Goal: Information Seeking & Learning: Learn about a topic

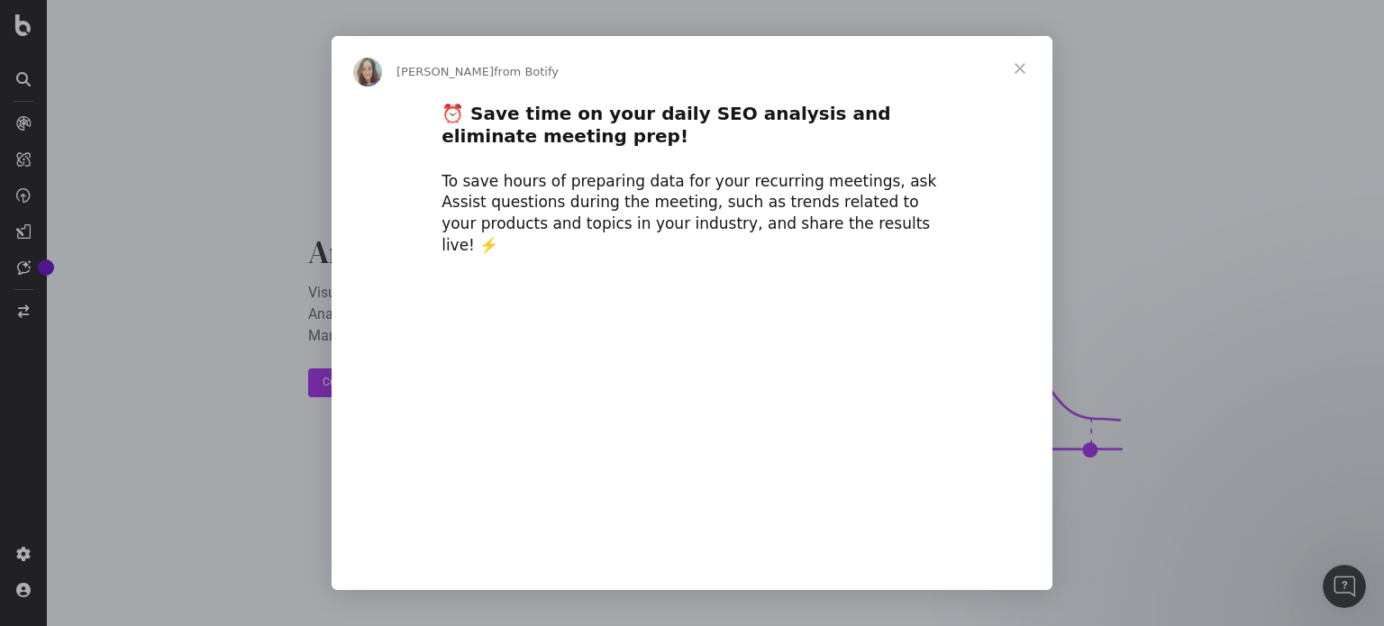
type input "632334"
click at [1019, 67] on span "Close" at bounding box center [1019, 68] width 65 height 65
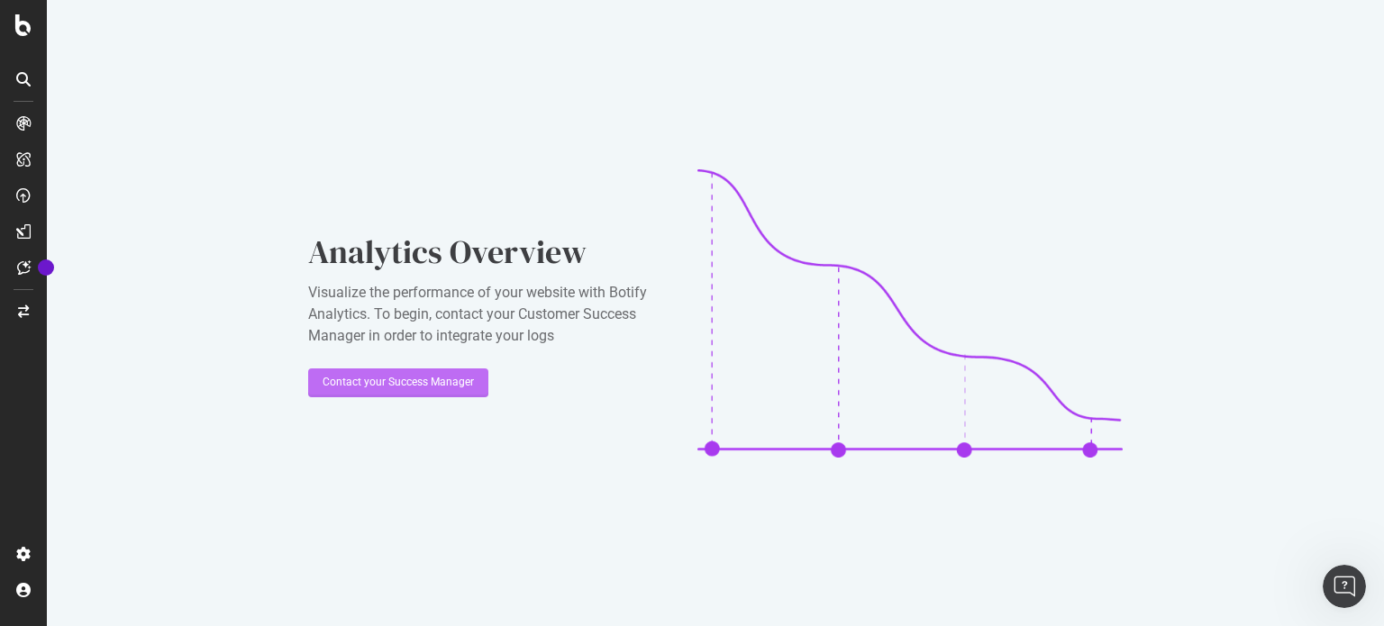
click at [449, 373] on div "Contact your Success Manager" at bounding box center [398, 382] width 151 height 27
drag, startPoint x: 592, startPoint y: 529, endPoint x: 580, endPoint y: 511, distance: 21.5
click at [588, 524] on div "Analytics Overview Visualize the performance of your website with Botify Analyt…" at bounding box center [715, 313] width 1337 height 626
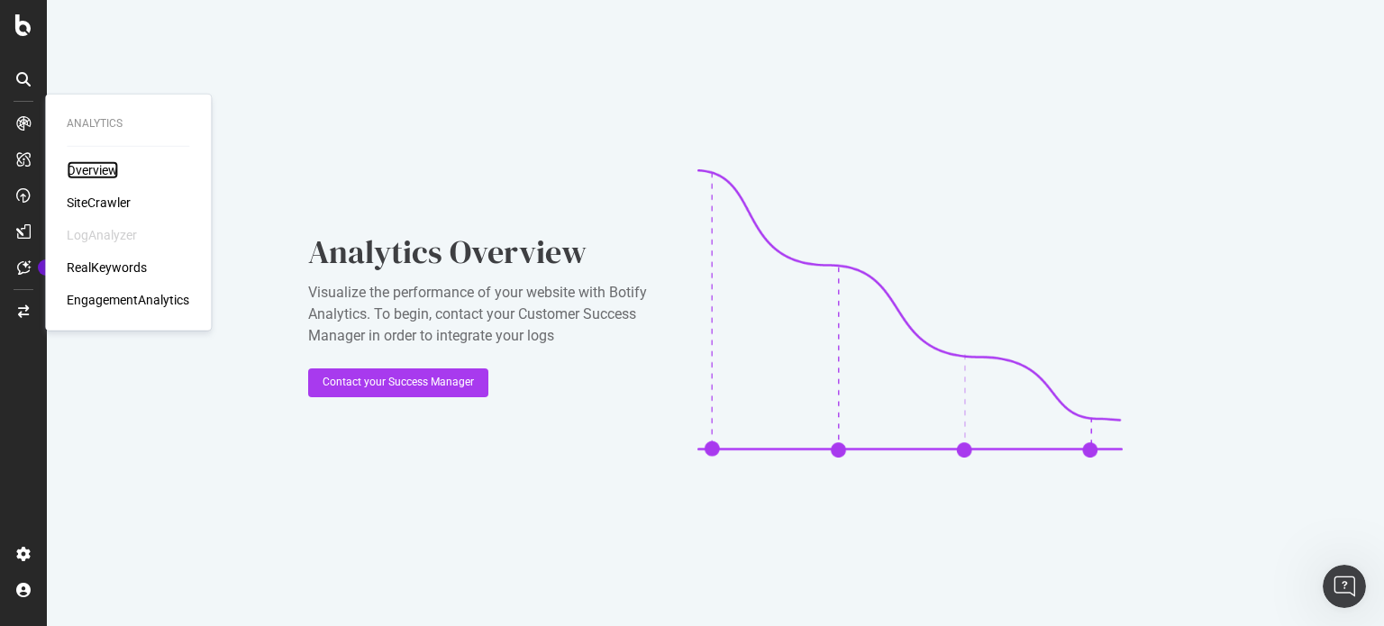
click at [104, 161] on div "Overview" at bounding box center [92, 170] width 51 height 18
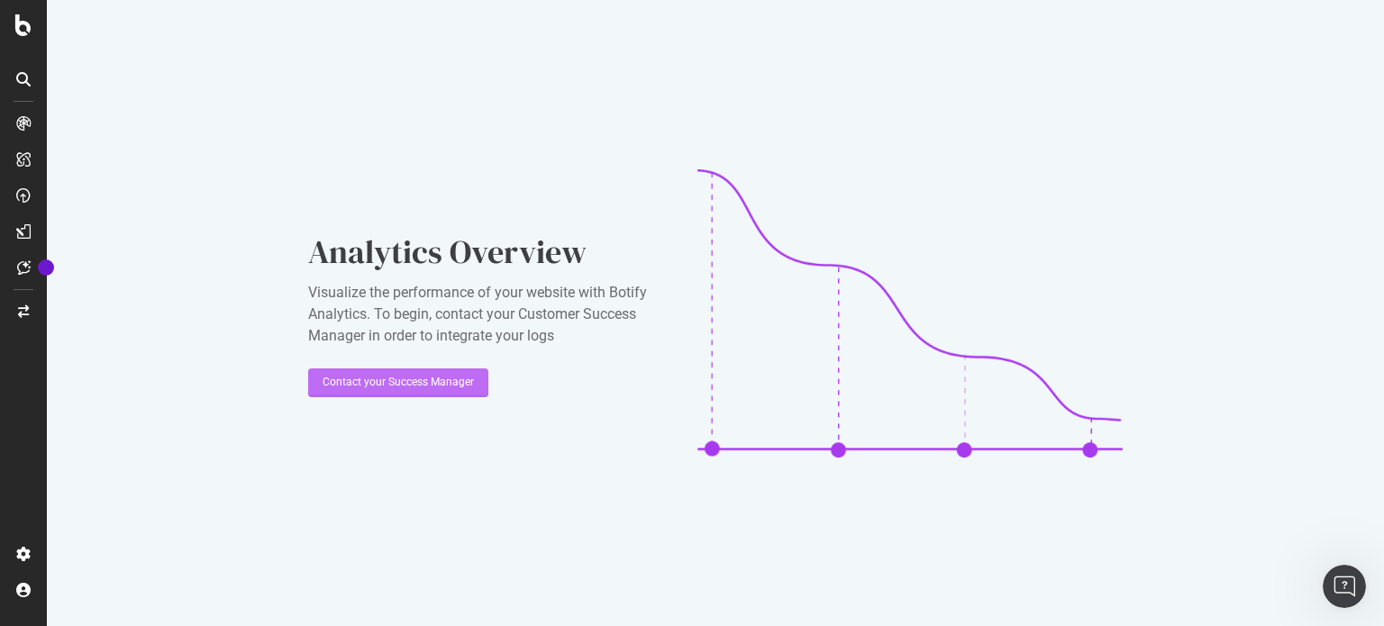
click at [391, 384] on div "Contact your Success Manager" at bounding box center [398, 382] width 151 height 15
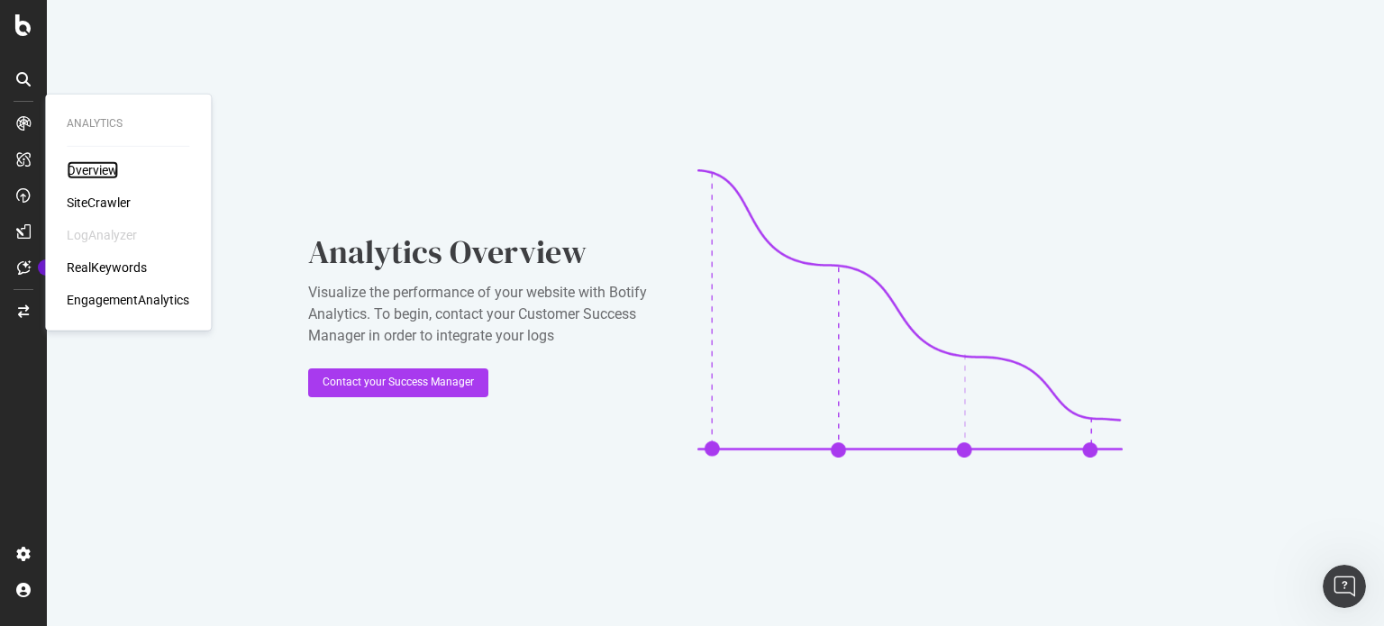
click at [112, 176] on div "Overview" at bounding box center [92, 170] width 51 height 18
click at [90, 195] on div "SiteCrawler" at bounding box center [99, 203] width 64 height 18
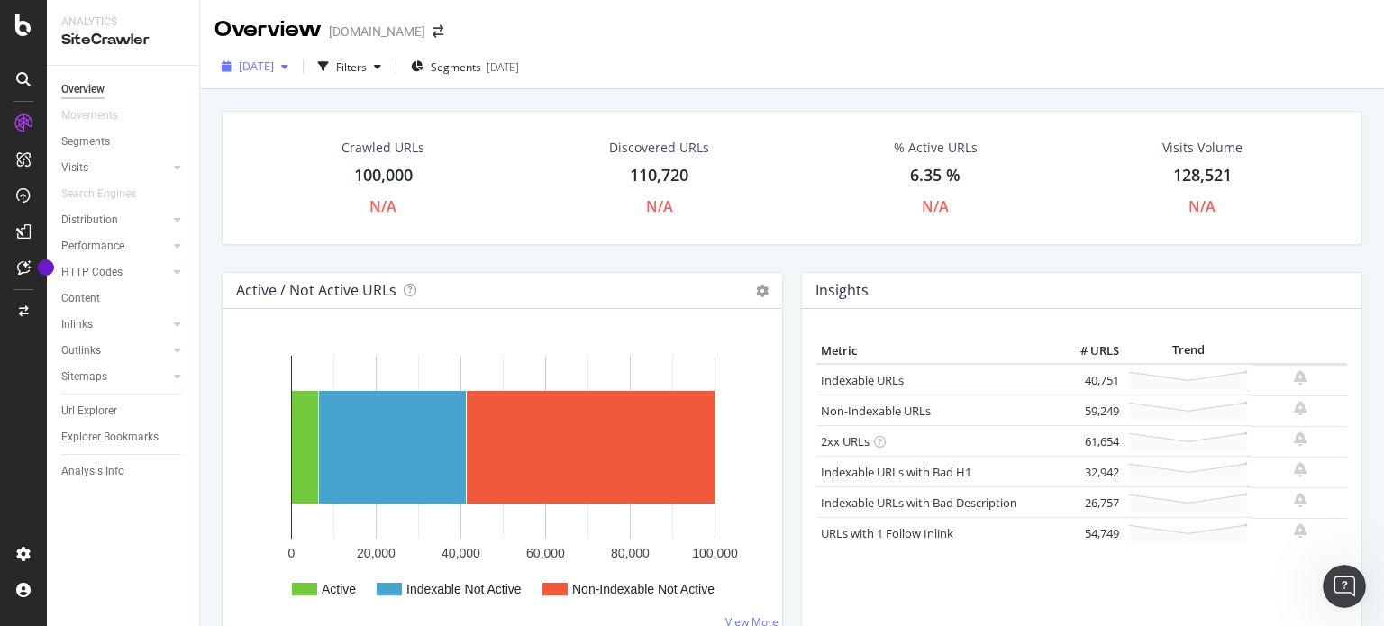
click at [295, 68] on div "button" at bounding box center [285, 66] width 22 height 11
click at [393, 176] on div "100,000" at bounding box center [383, 175] width 59 height 23
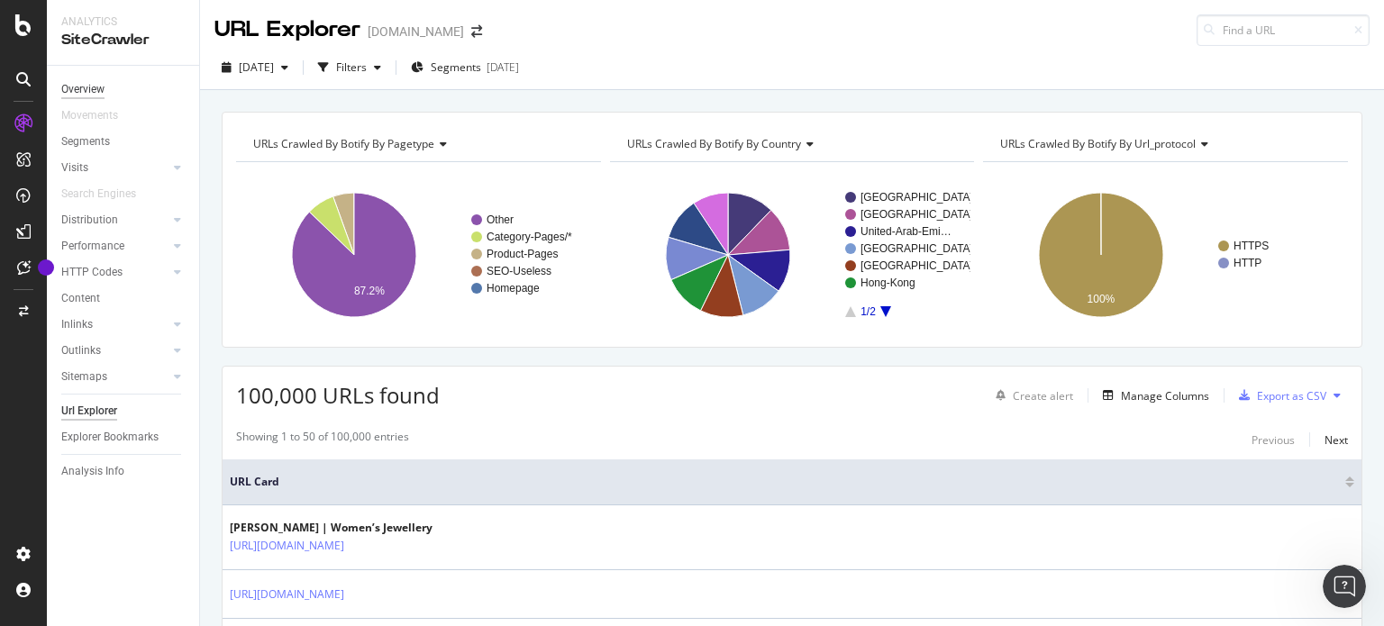
click at [86, 88] on div "Overview" at bounding box center [82, 89] width 43 height 19
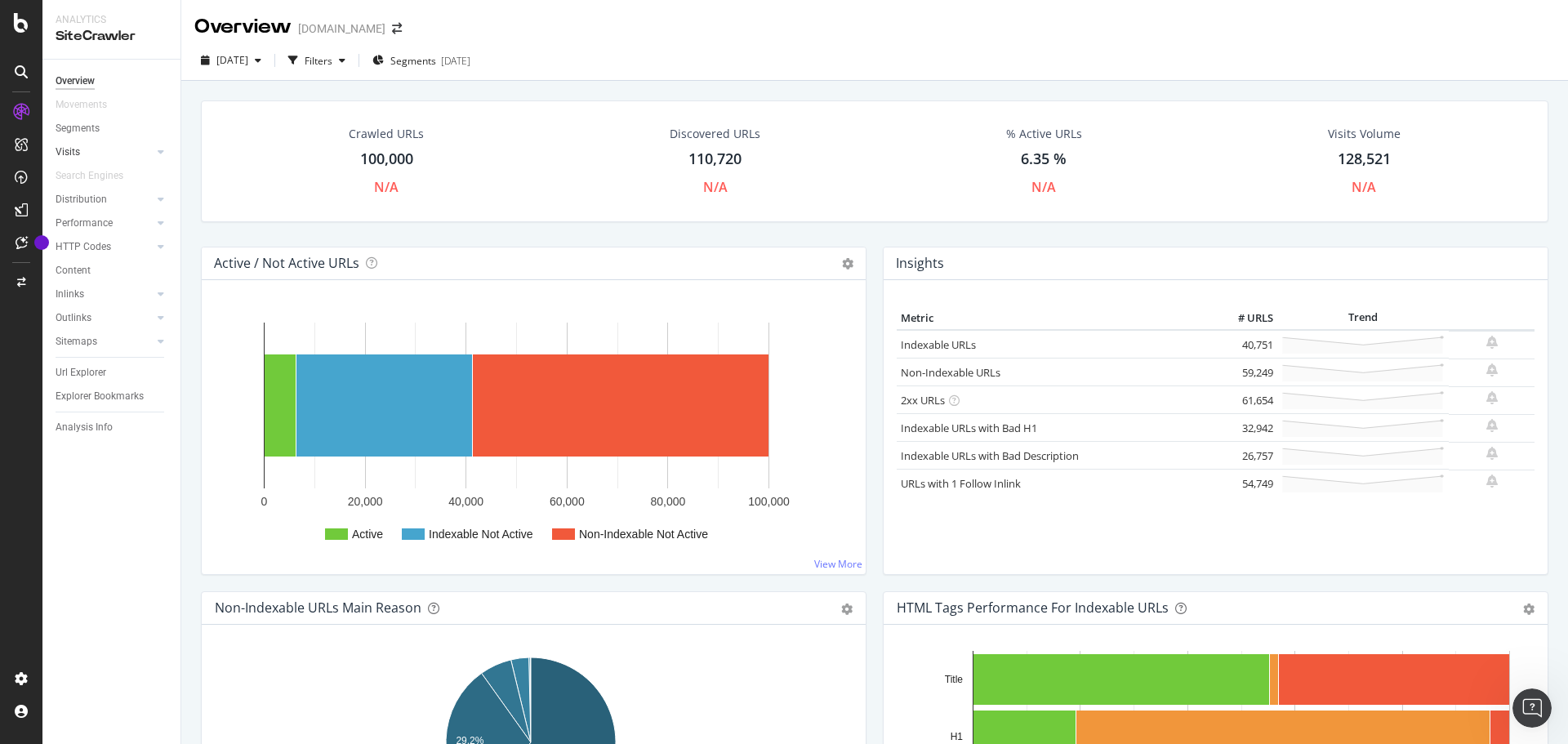
click at [151, 158] on link "Visits" at bounding box center [103, 152] width 97 height 17
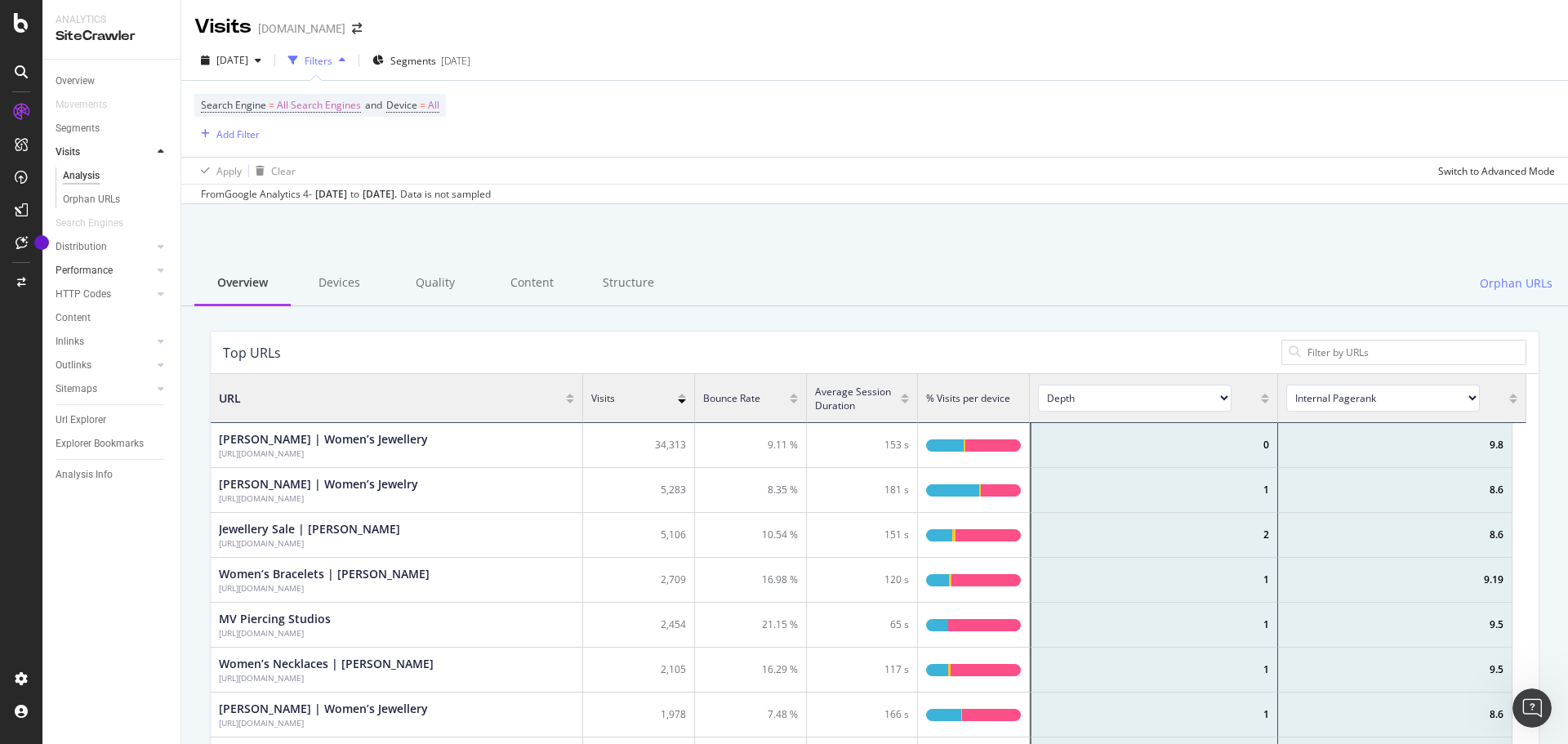
scroll to position [478, 1303]
drag, startPoint x: 94, startPoint y: 78, endPoint x: 81, endPoint y: 118, distance: 42.1
click at [94, 78] on div "Overview" at bounding box center [74, 81] width 39 height 17
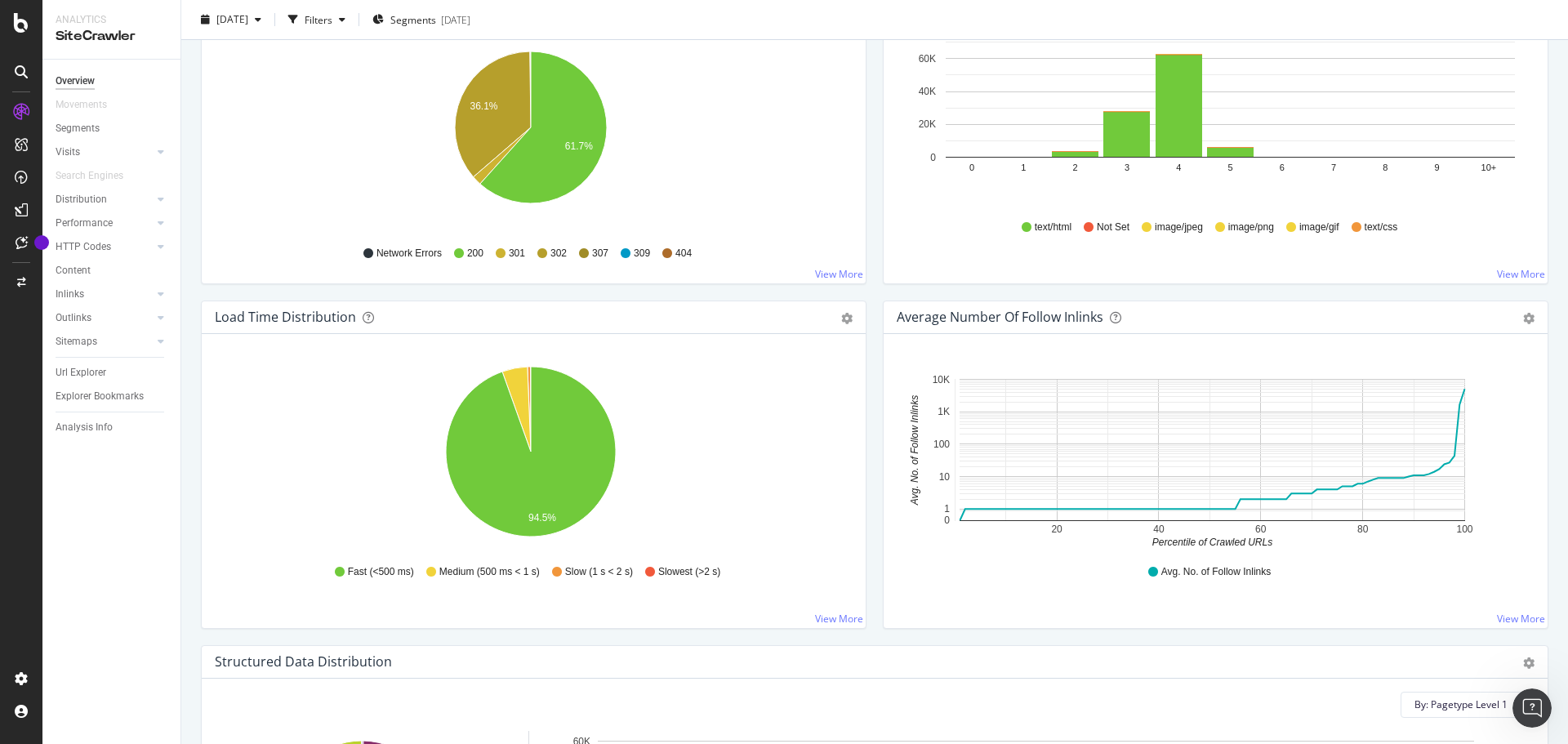
scroll to position [653, 0]
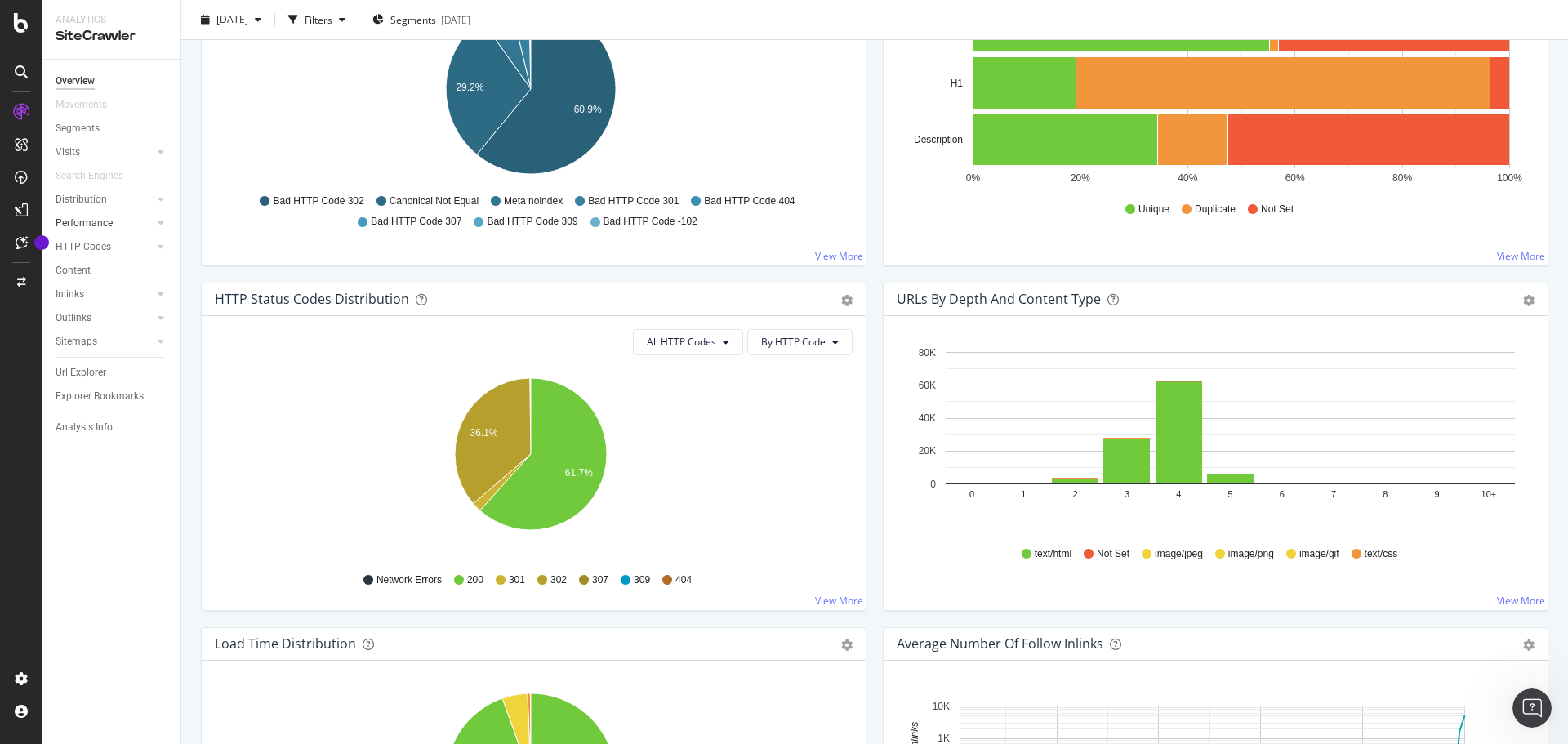
click at [117, 226] on link "Performance" at bounding box center [103, 223] width 97 height 17
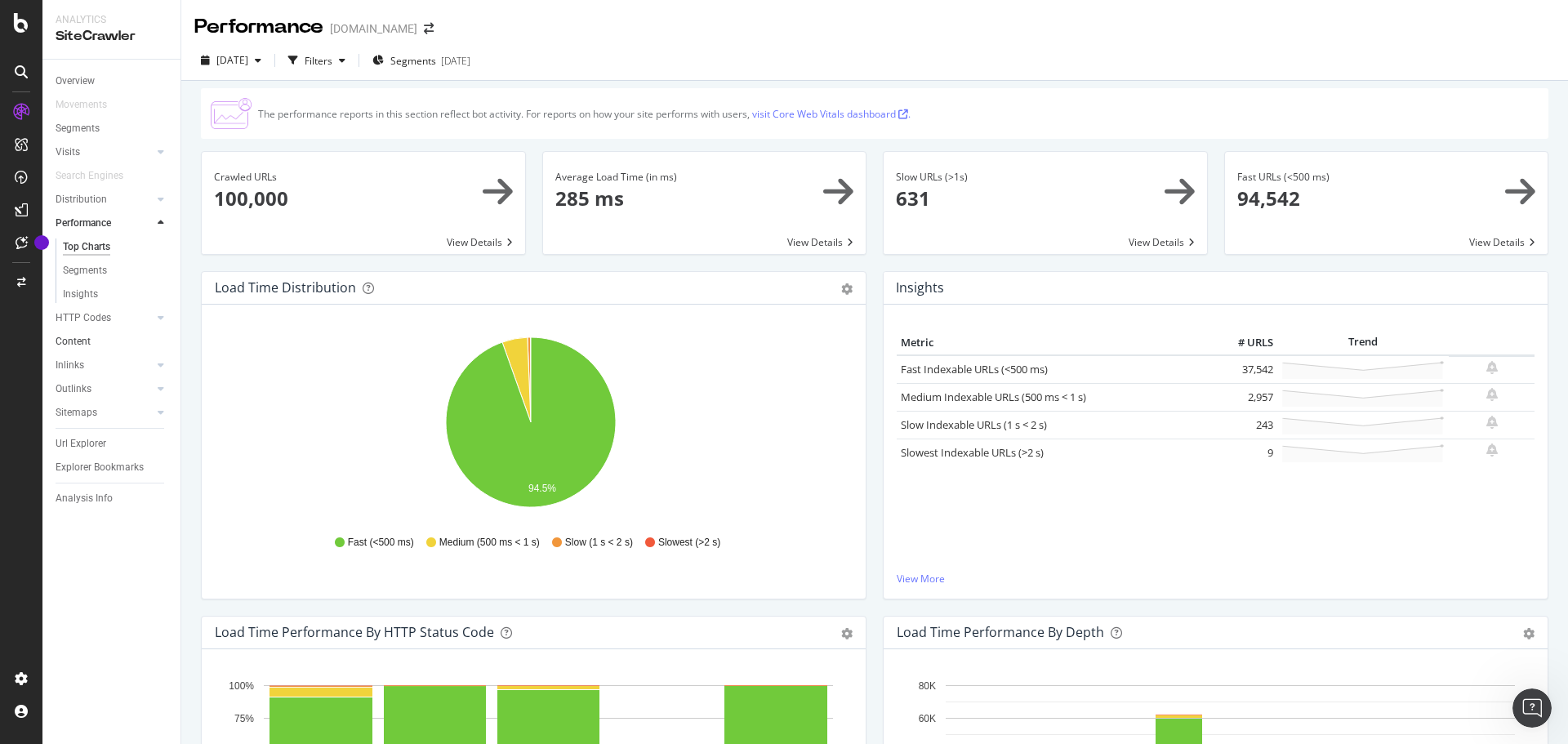
click at [123, 343] on link "Content" at bounding box center [111, 342] width 113 height 17
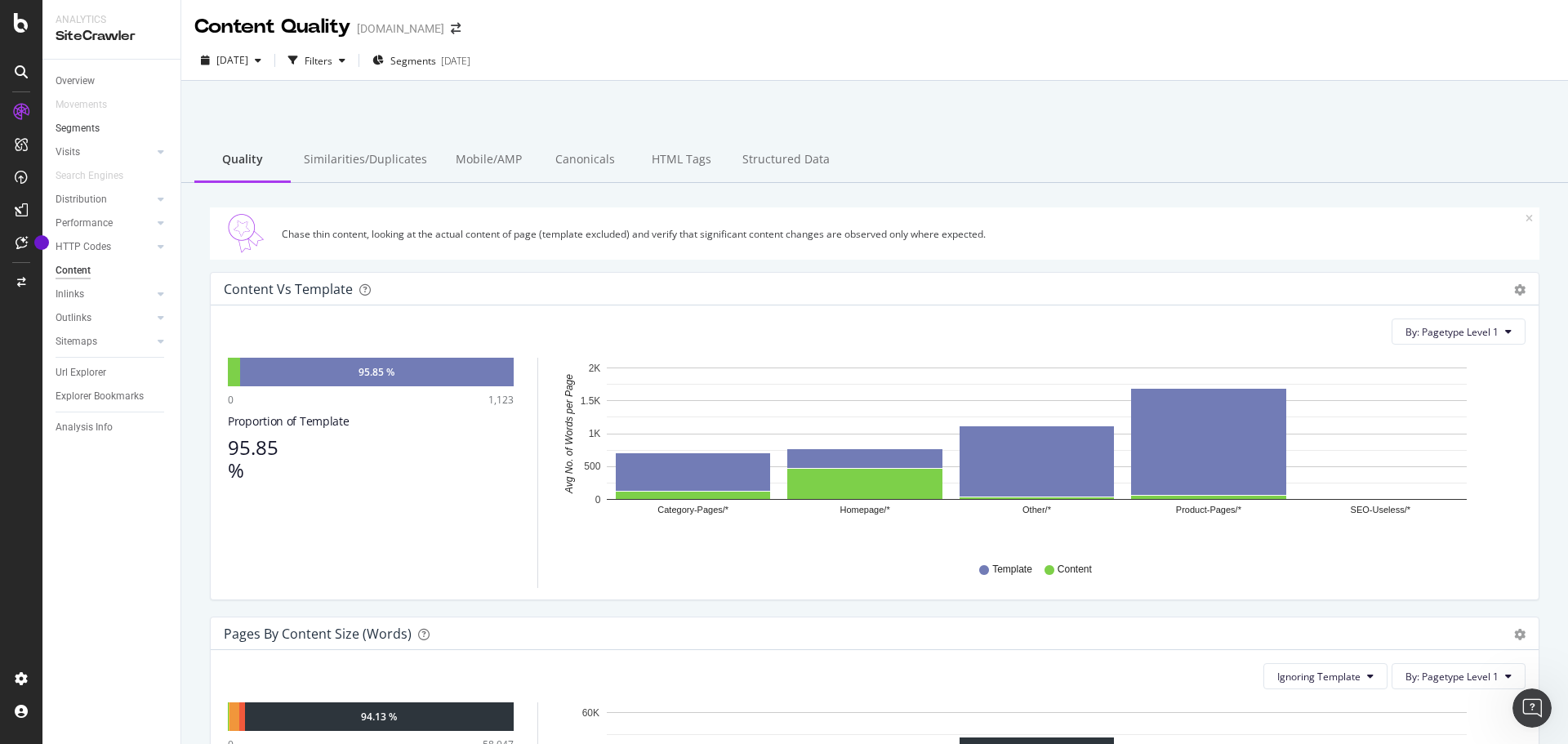
click at [122, 129] on link "Segments" at bounding box center [111, 128] width 113 height 17
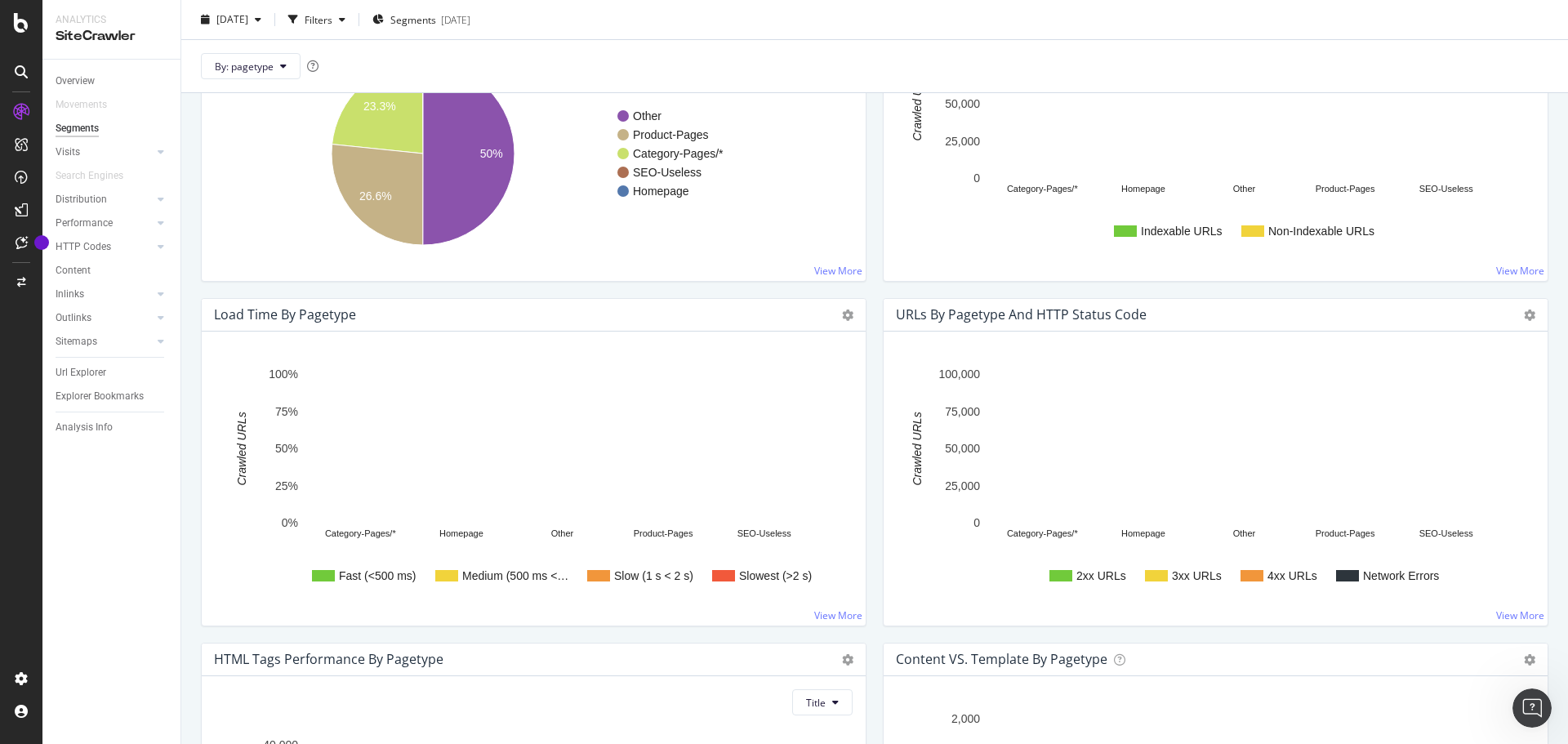
scroll to position [816, 0]
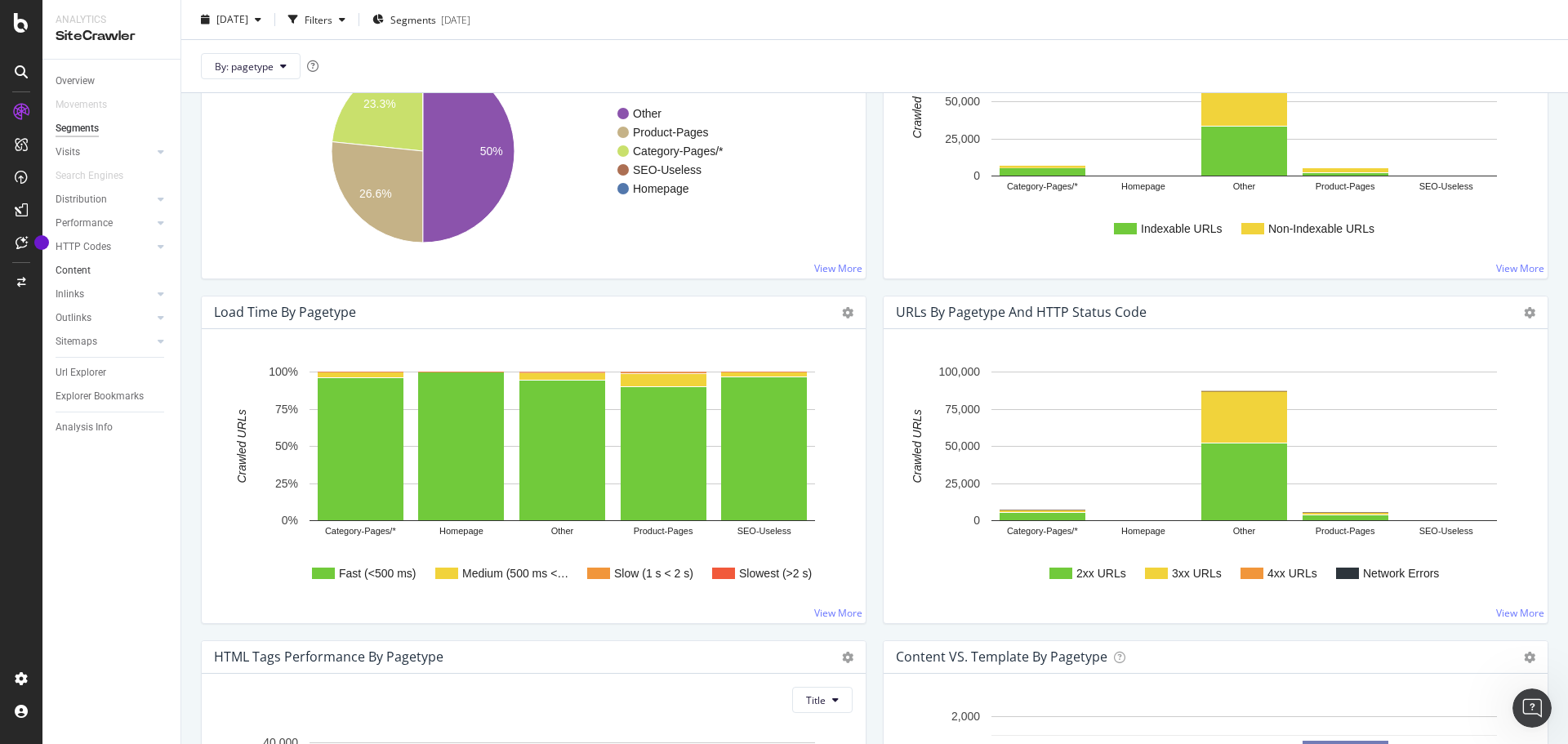
click at [108, 269] on link "Content" at bounding box center [111, 270] width 113 height 17
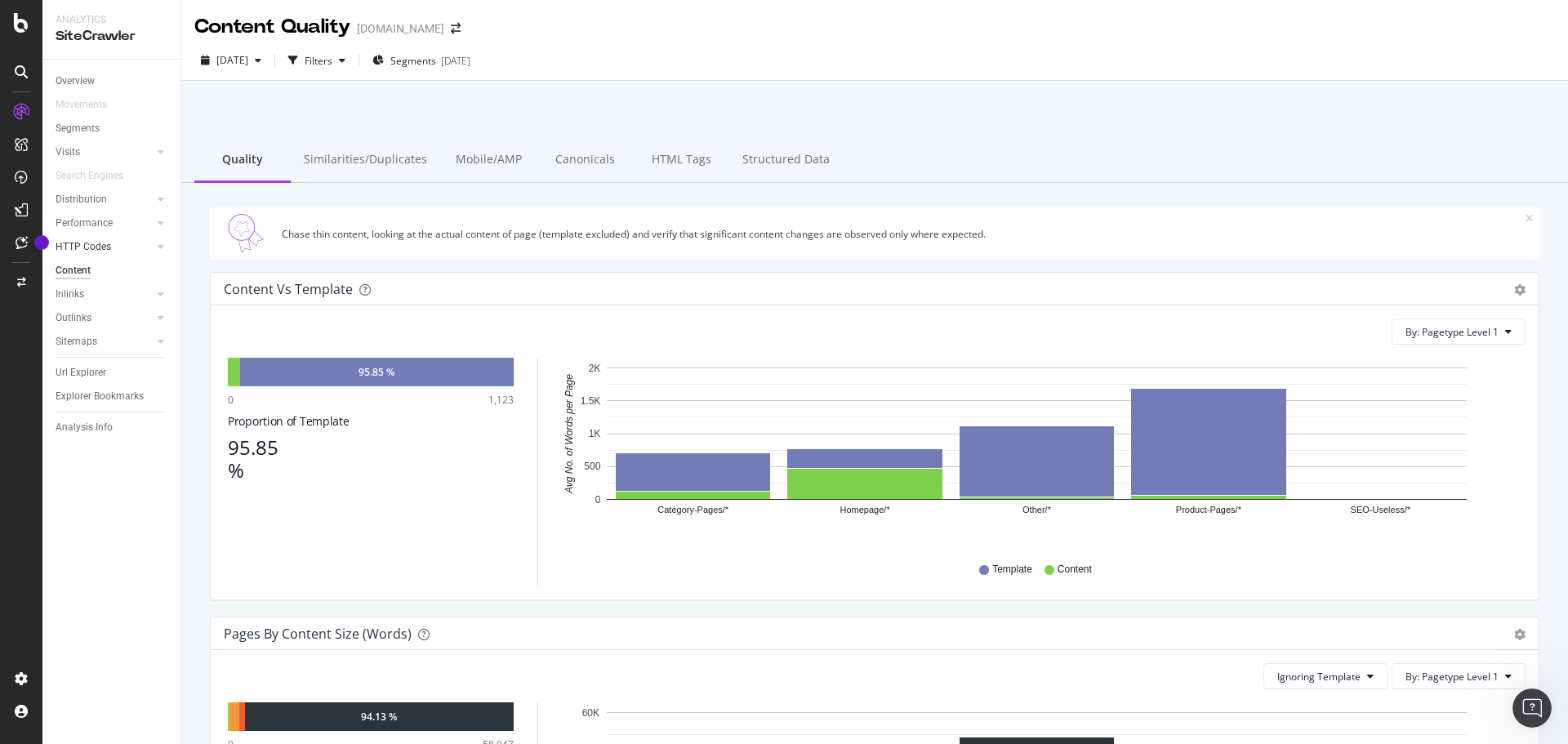
click at [152, 246] on div at bounding box center [144, 246] width 16 height 16
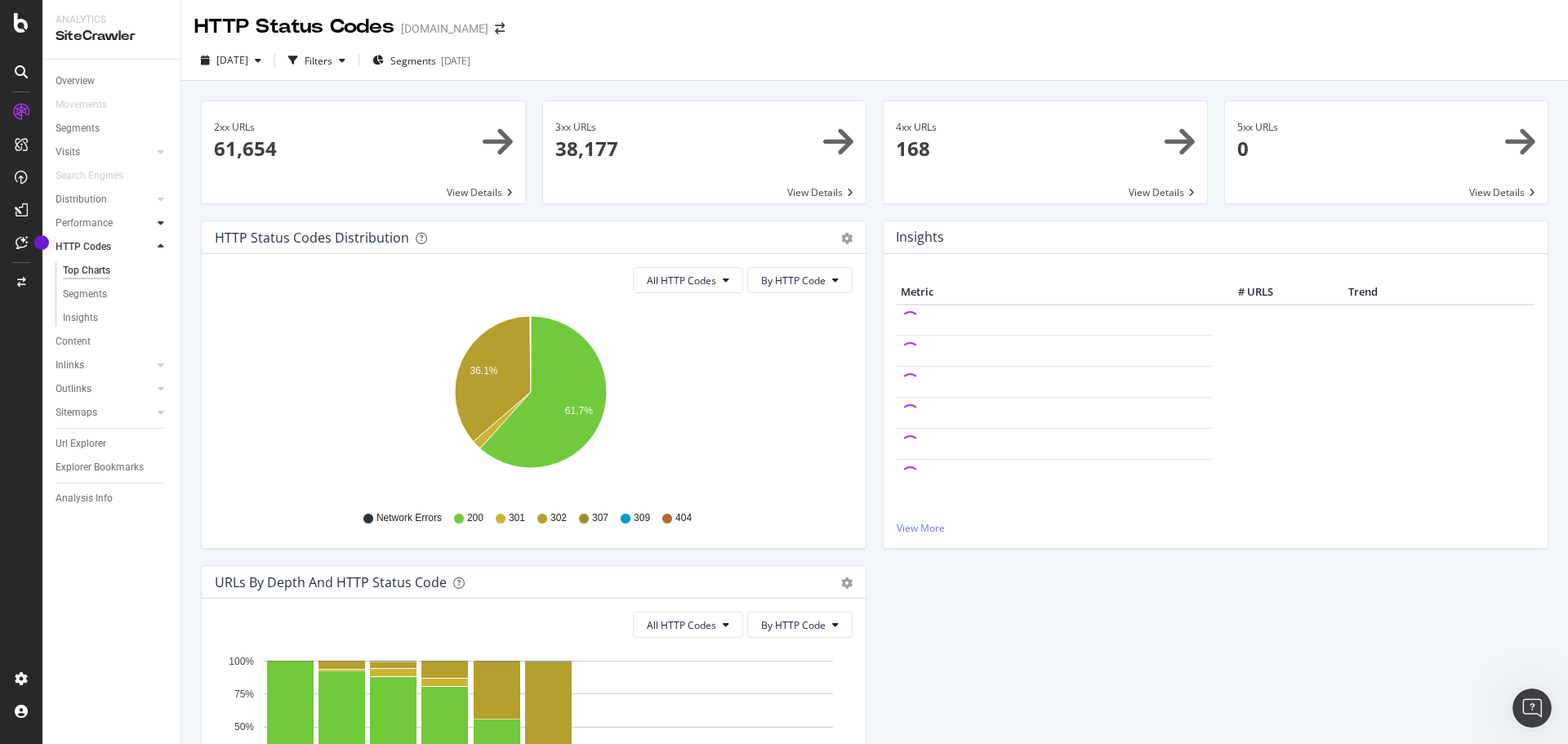
click at [160, 218] on icon at bounding box center [160, 223] width 6 height 10
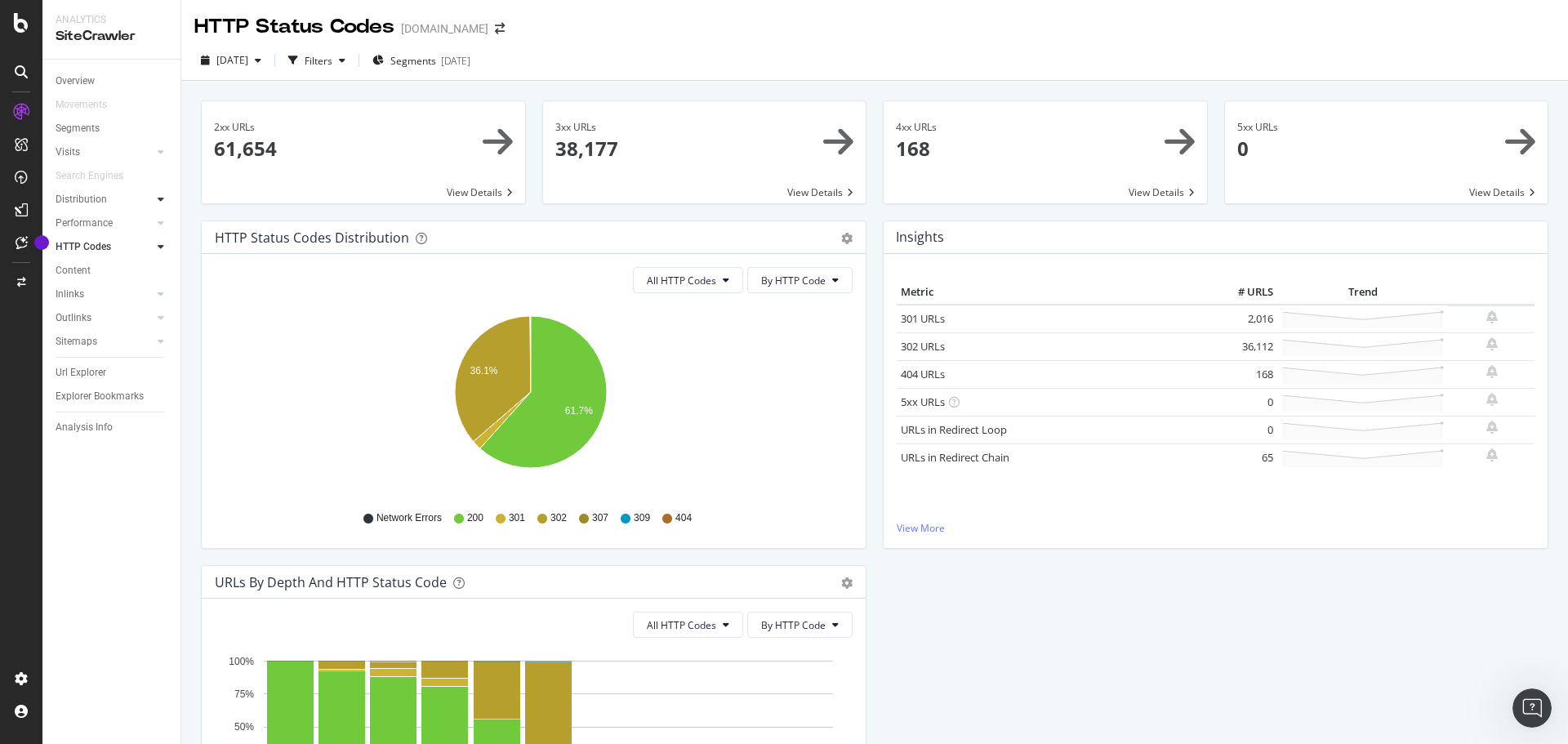
click at [160, 198] on icon at bounding box center [160, 198] width 6 height 10
click at [149, 150] on div at bounding box center [144, 152] width 16 height 16
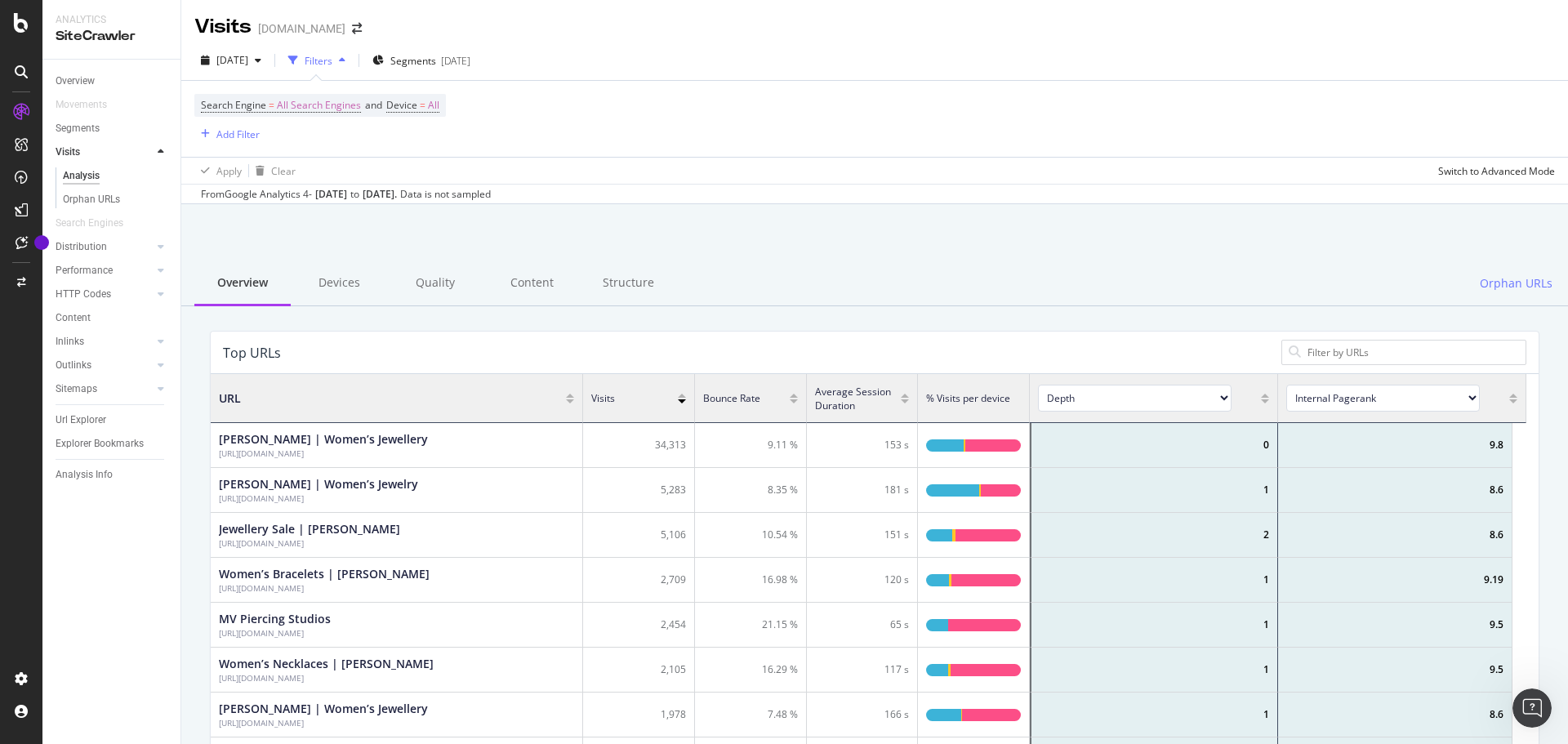
click at [146, 157] on div at bounding box center [144, 152] width 16 height 16
click at [160, 150] on icon at bounding box center [160, 151] width 6 height 10
click at [138, 314] on div at bounding box center [144, 317] width 16 height 16
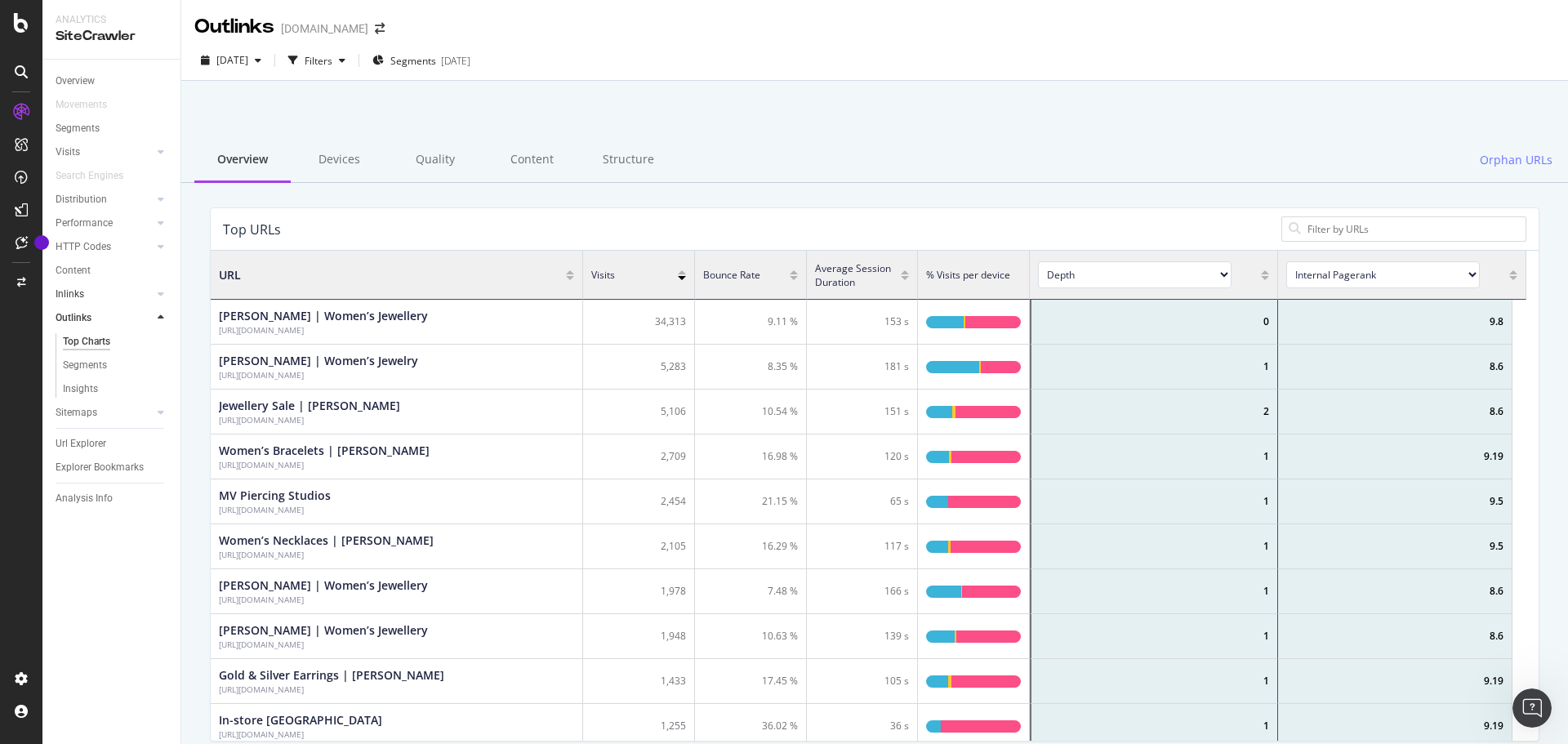
click at [152, 292] on div at bounding box center [144, 294] width 16 height 16
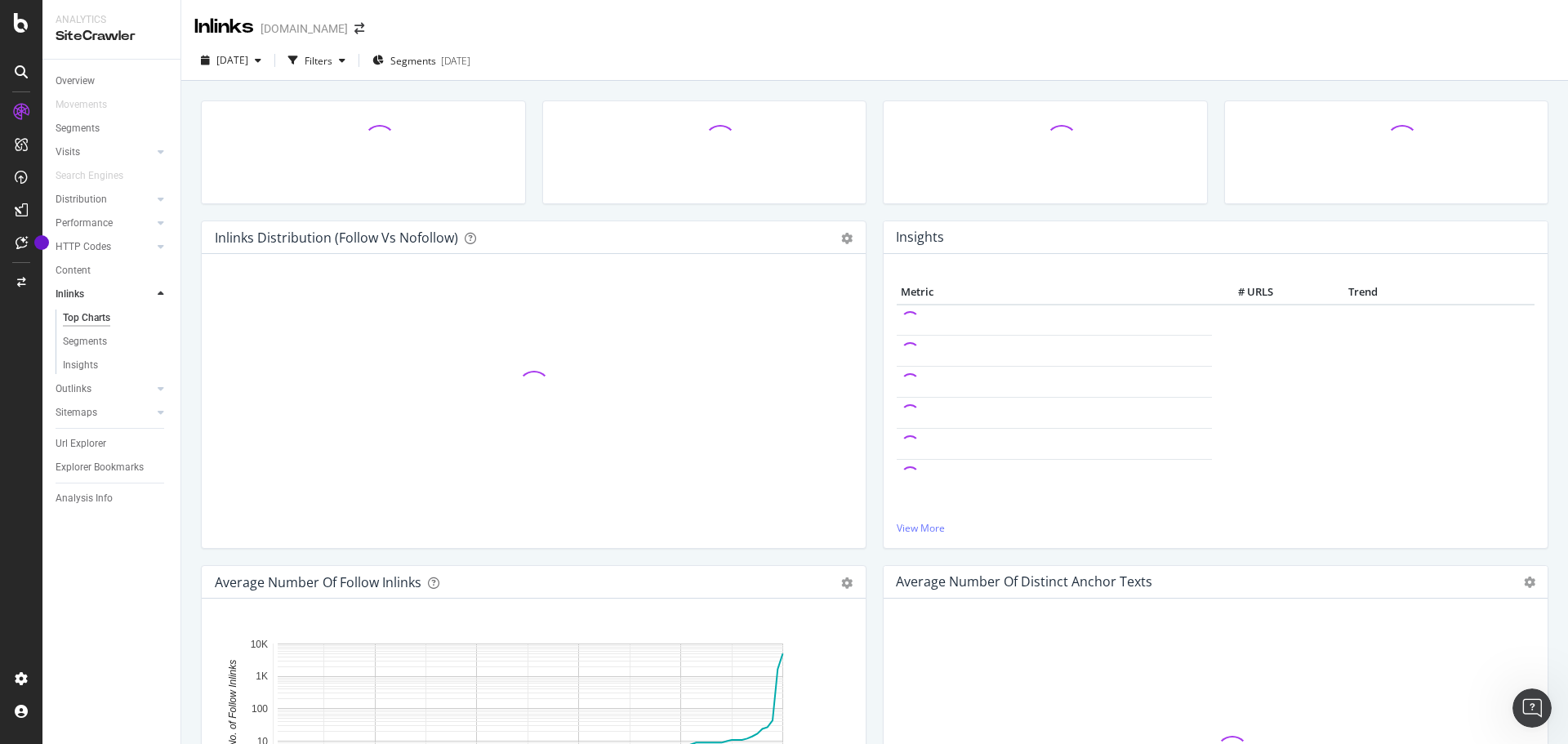
click at [150, 291] on div at bounding box center [144, 294] width 16 height 16
click at [157, 409] on div at bounding box center [160, 412] width 16 height 16
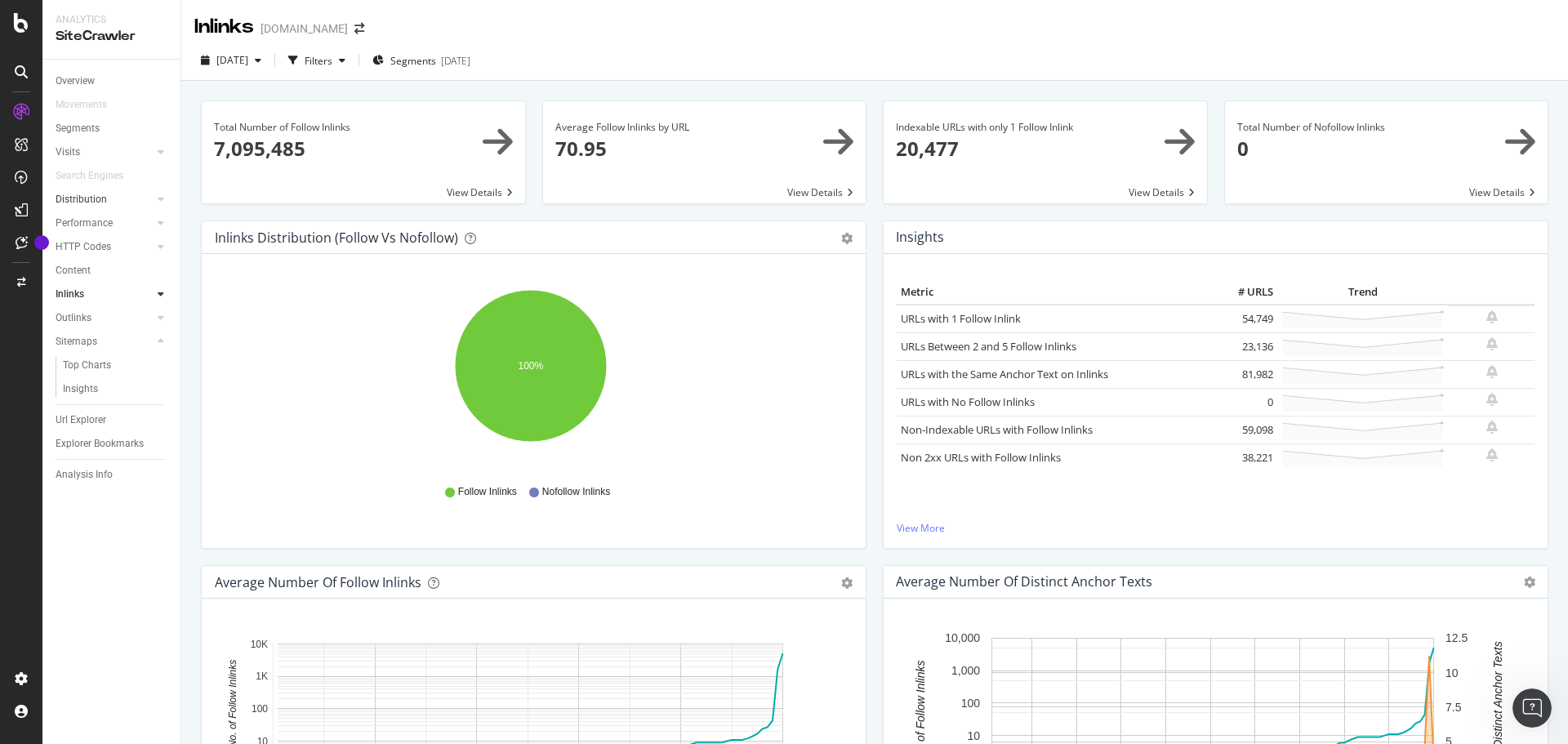
click at [126, 198] on link "Distribution" at bounding box center [103, 199] width 97 height 17
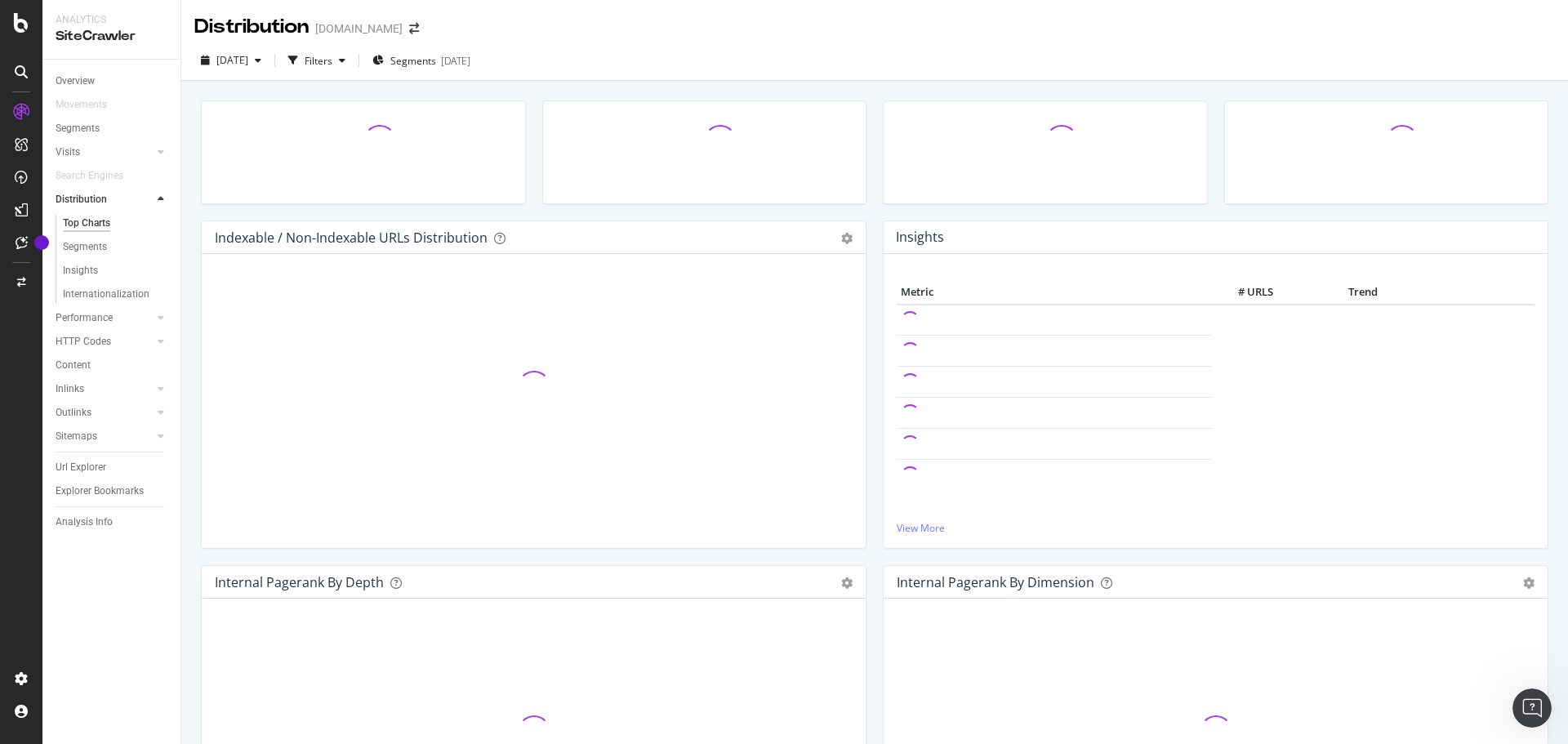
click at [144, 198] on div at bounding box center [144, 199] width 16 height 16
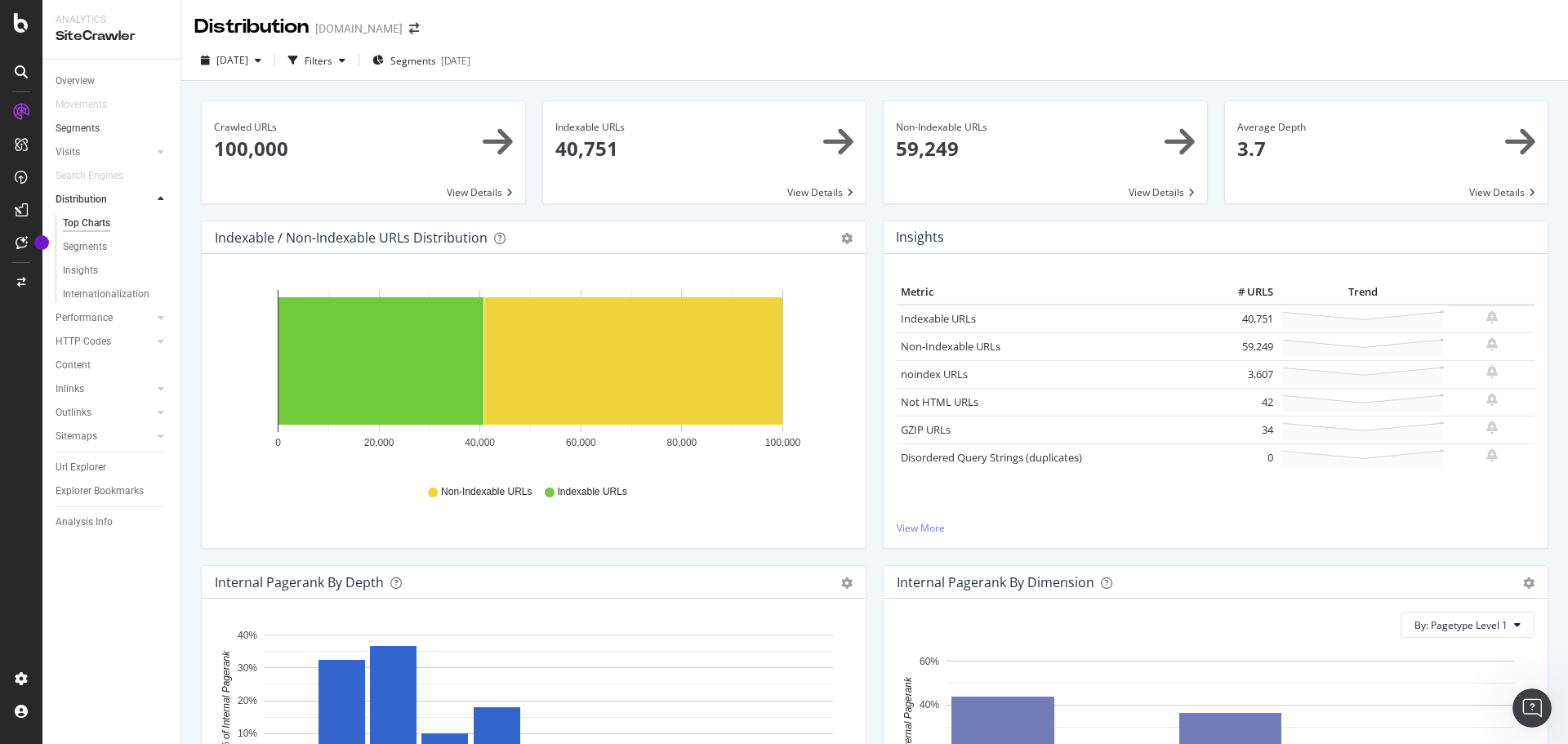
click at [136, 122] on link "Segments" at bounding box center [111, 128] width 113 height 17
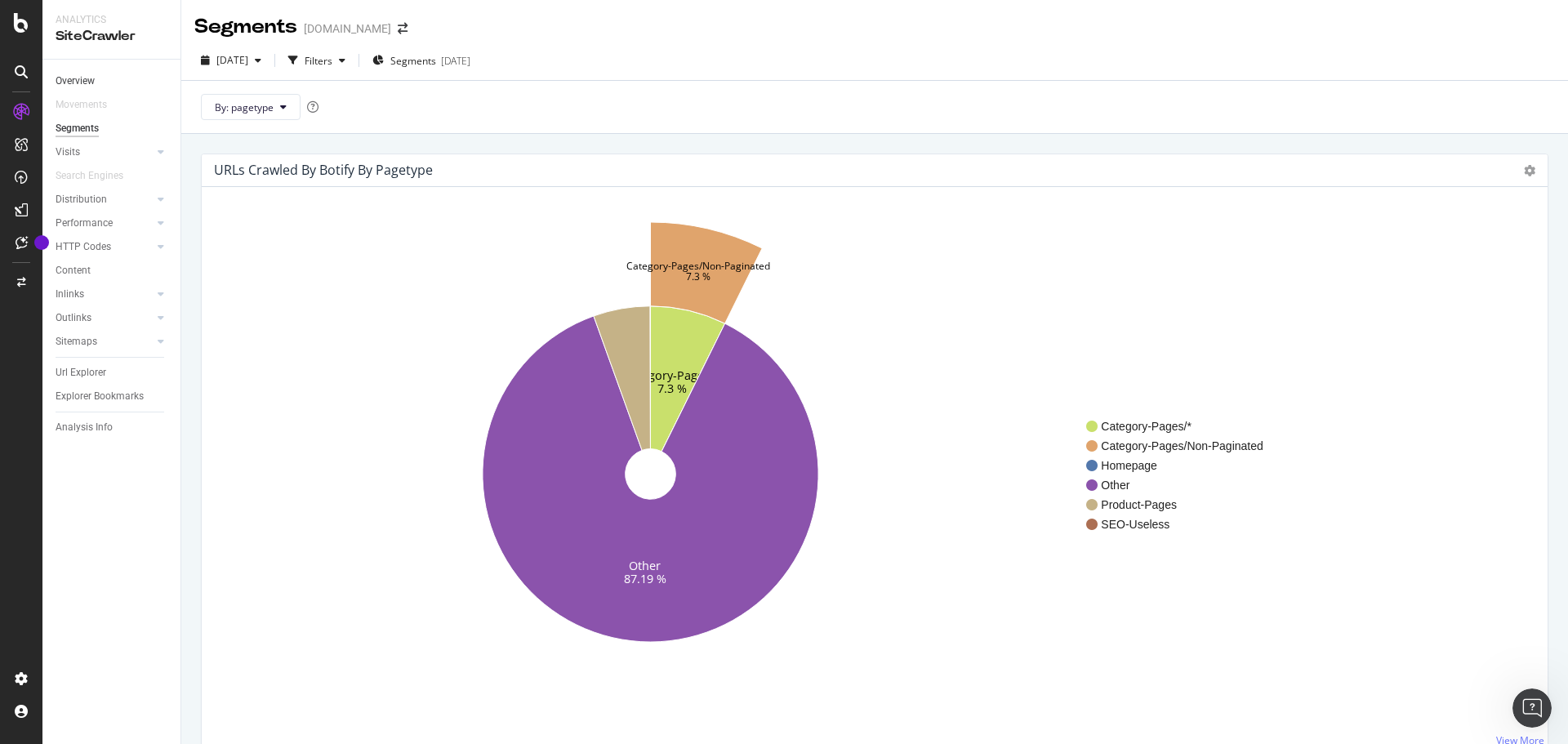
click at [133, 79] on link "Overview" at bounding box center [111, 81] width 113 height 17
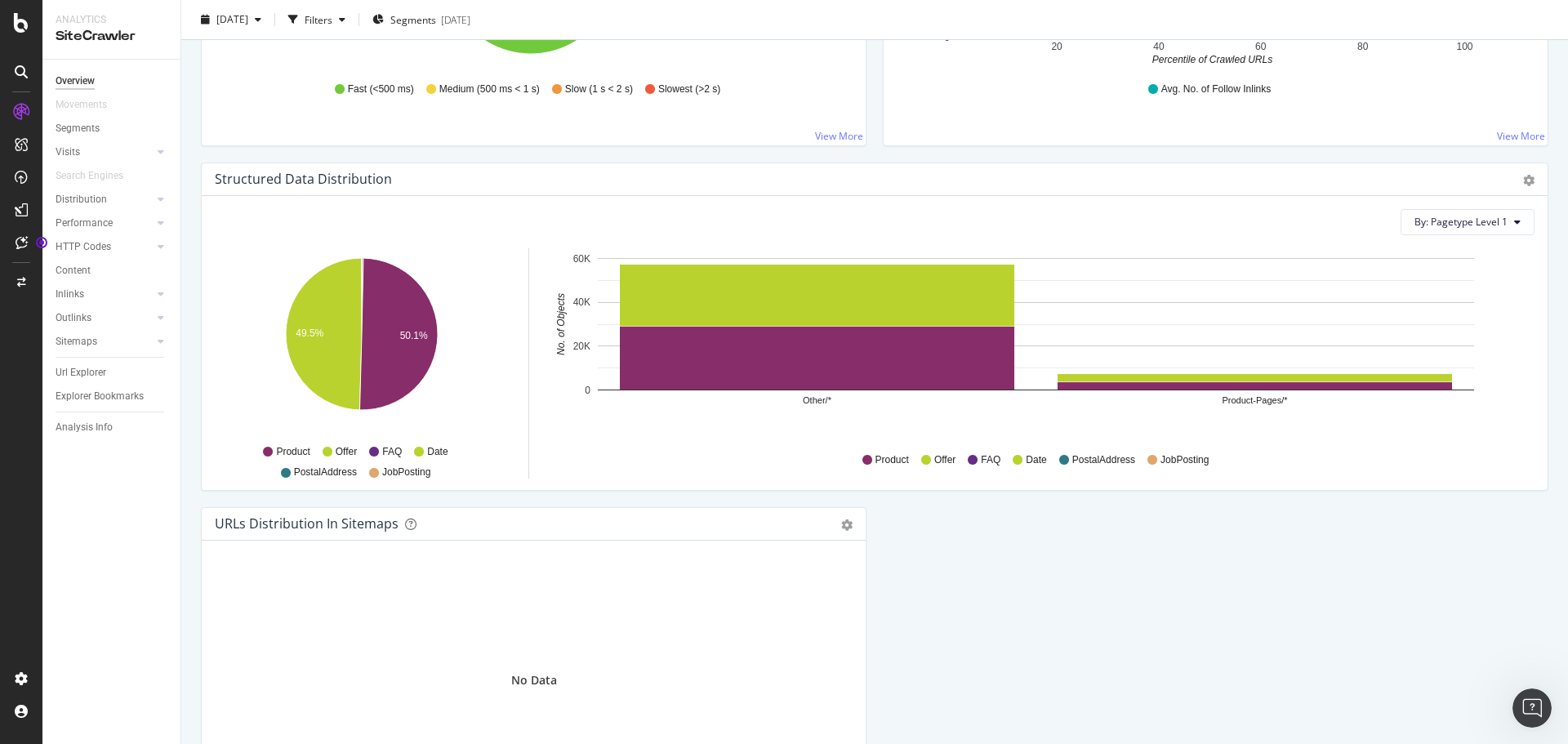
scroll to position [1137, 0]
